Goal: Find specific page/section

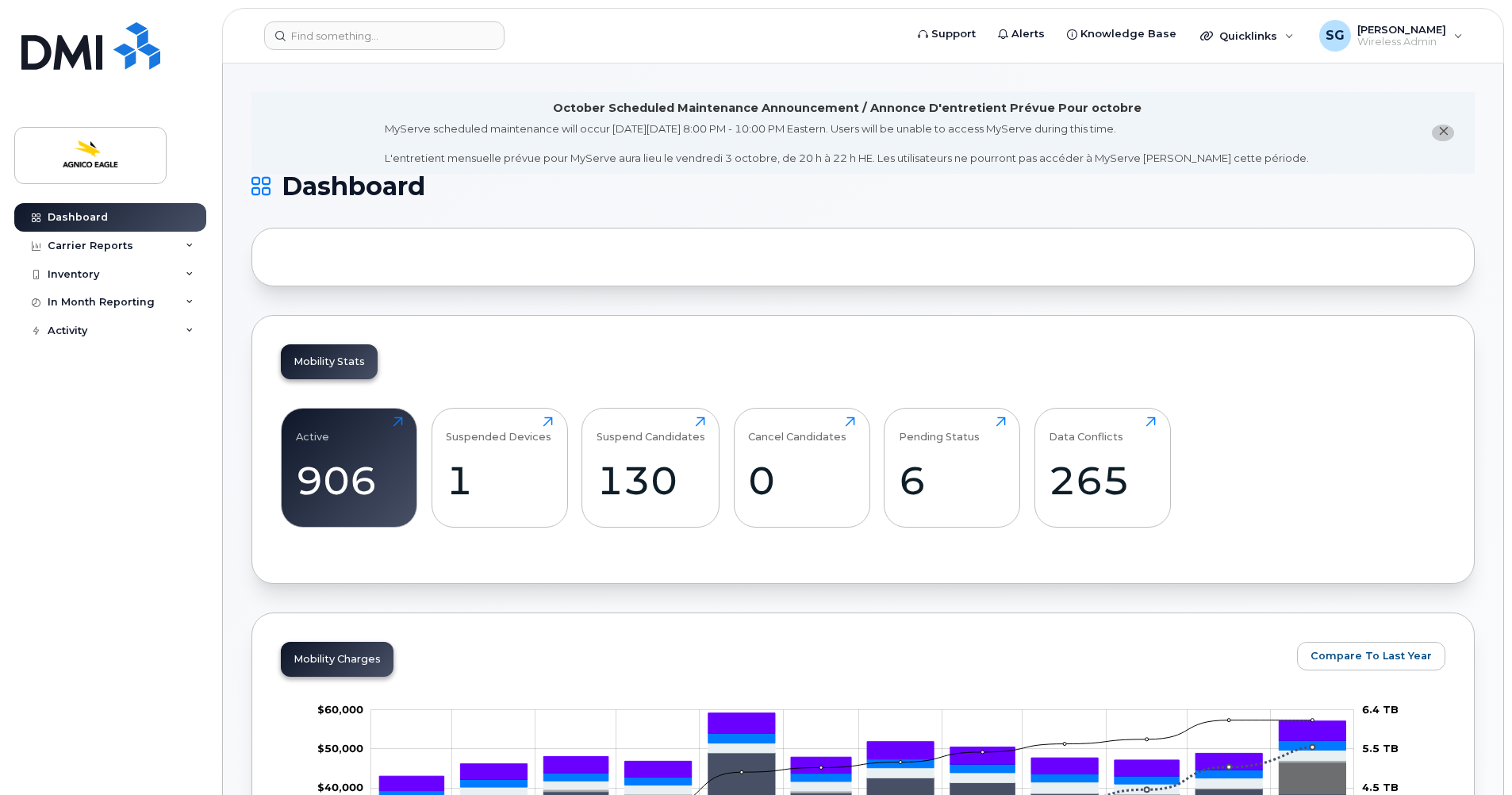
click at [1445, 128] on icon "close notification" at bounding box center [1443, 131] width 11 height 11
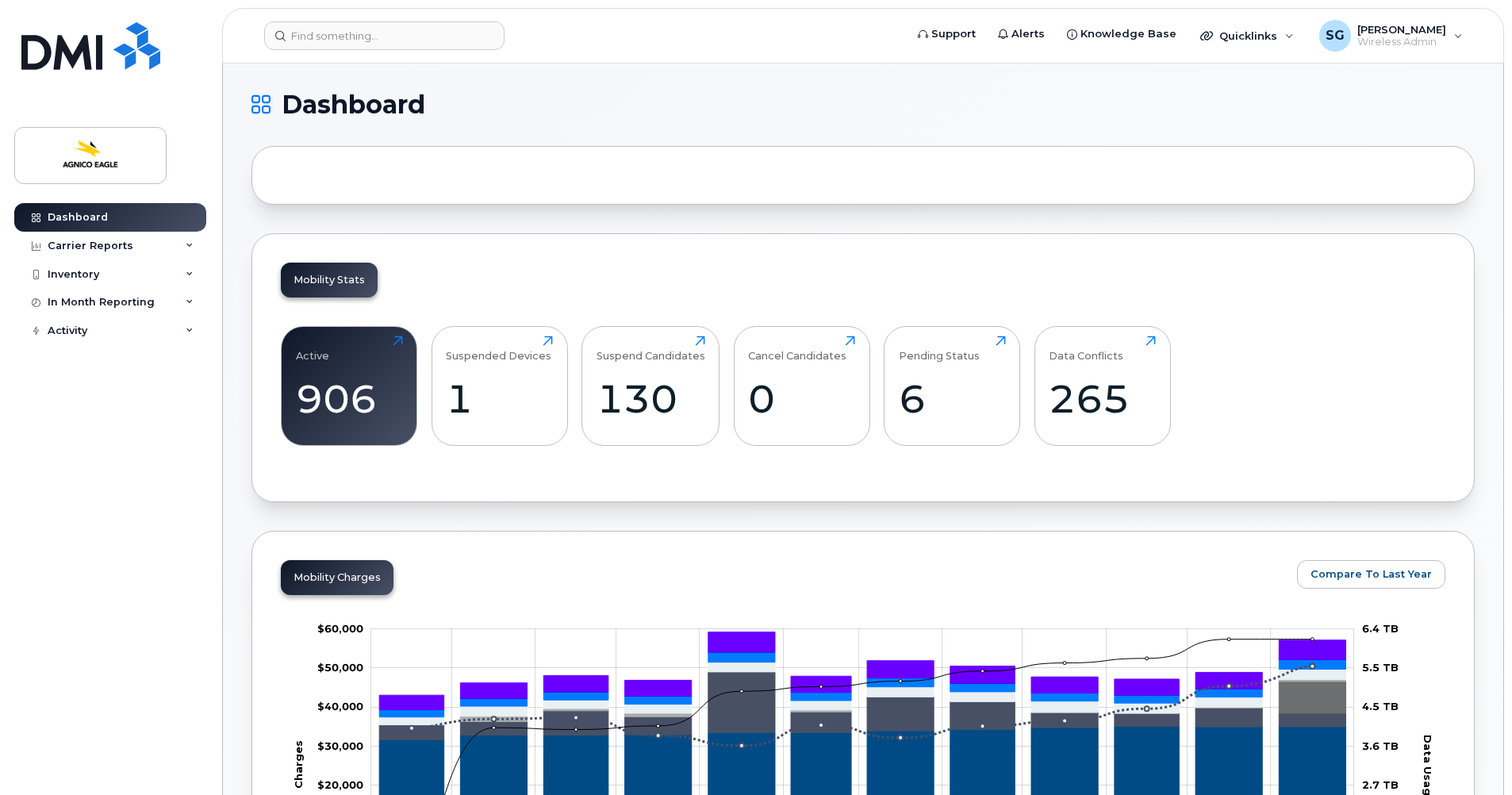
click at [419, 175] on div at bounding box center [862, 175] width 1223 height 59
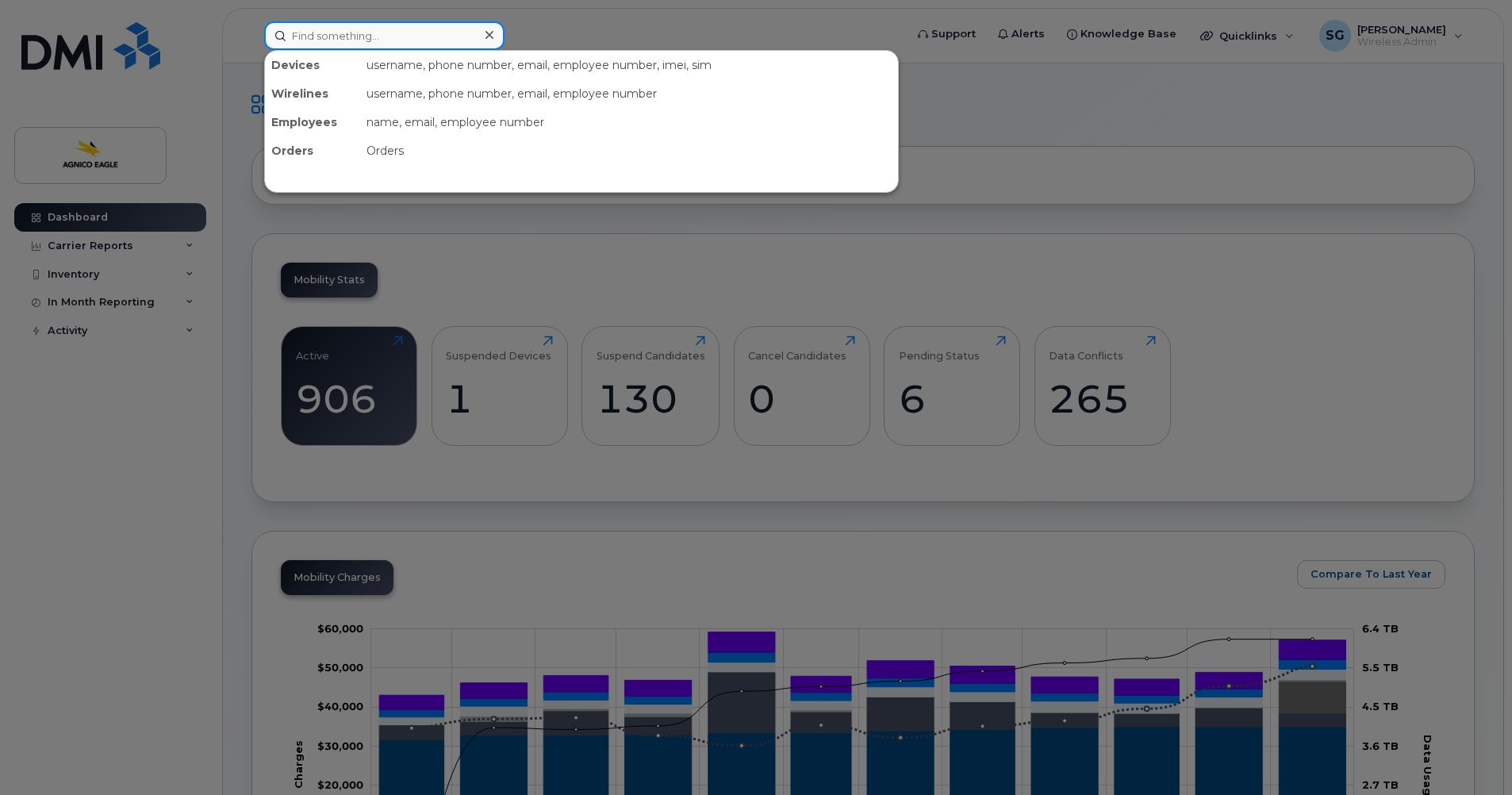
click at [368, 34] on input at bounding box center [384, 35] width 241 height 28
paste input "[PERSON_NAME]"
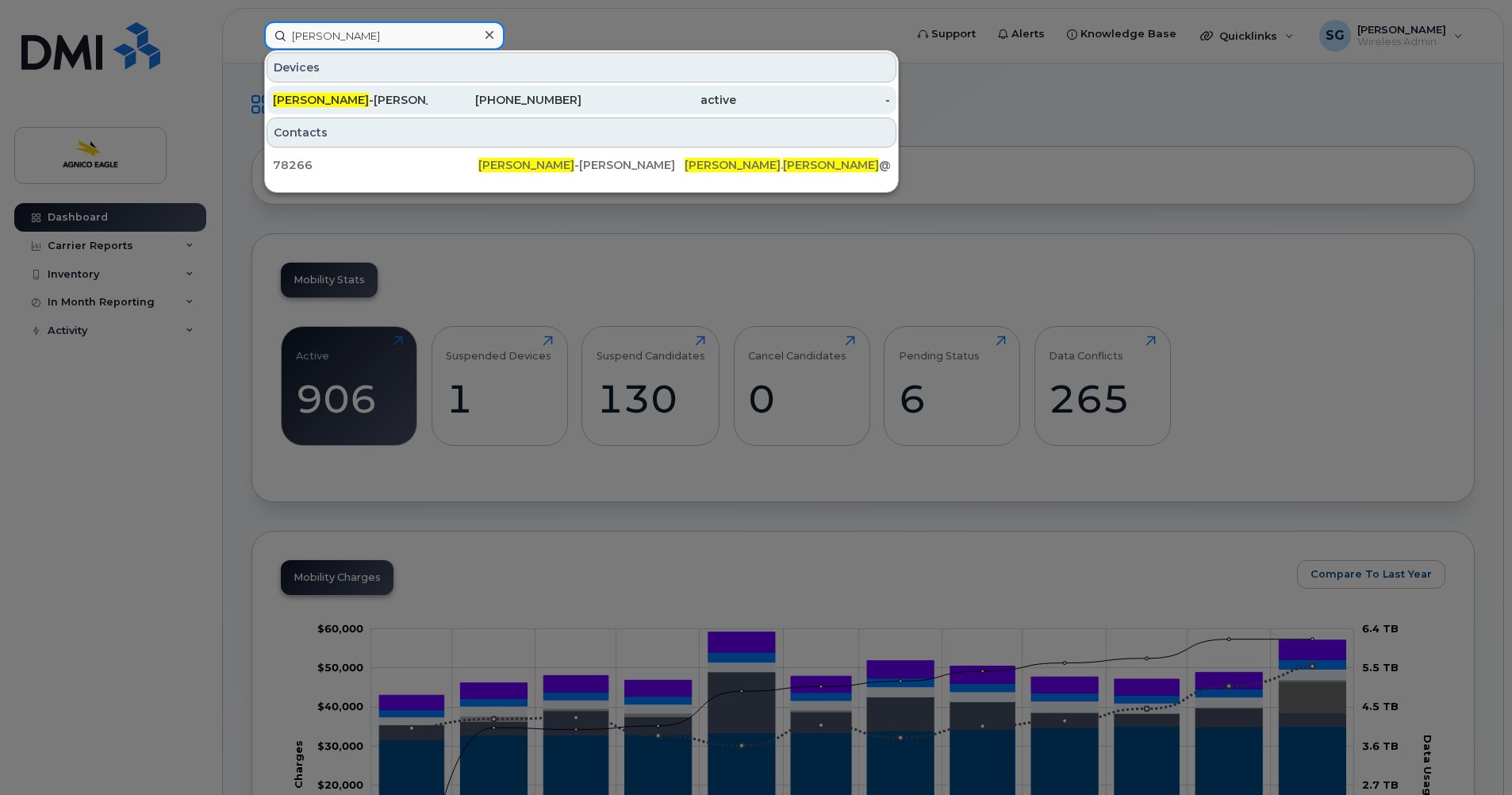
type input "[PERSON_NAME]"
click at [416, 106] on div "[PERSON_NAME]" at bounding box center [349, 100] width 154 height 16
